Goal: Navigation & Orientation: Find specific page/section

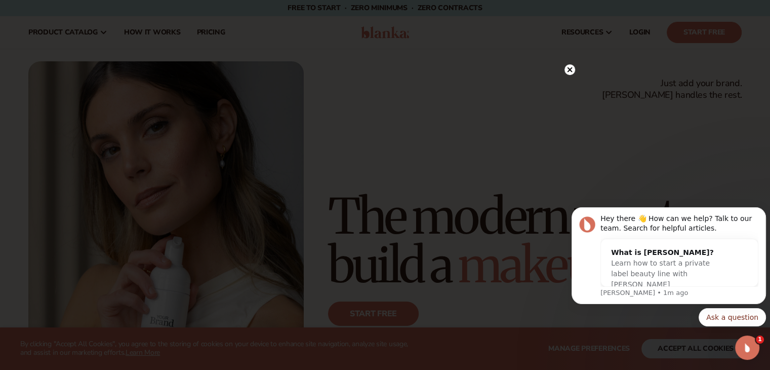
click at [566, 73] on circle at bounding box center [570, 69] width 11 height 11
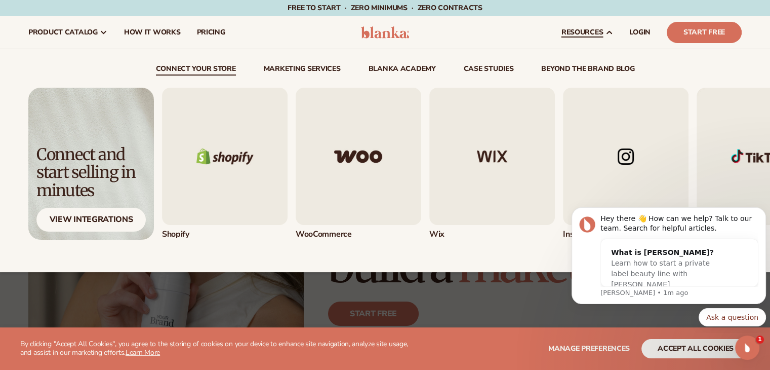
click at [593, 33] on span "resources" at bounding box center [582, 32] width 42 height 8
click at [197, 185] on img "1 / 5" at bounding box center [225, 156] width 126 height 137
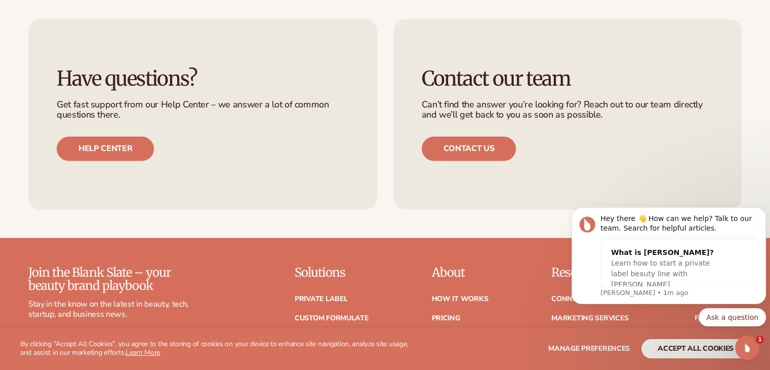
scroll to position [1468, 0]
